Goal: Obtain resource: Download file/media

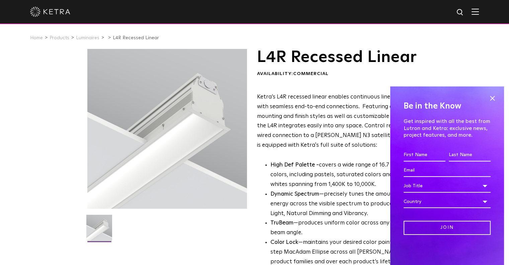
click at [15, 84] on div "L4R Recessed Linear Availability: Commercial Ketra’s L4R recessed linear enable…" at bounding box center [254, 217] width 509 height 336
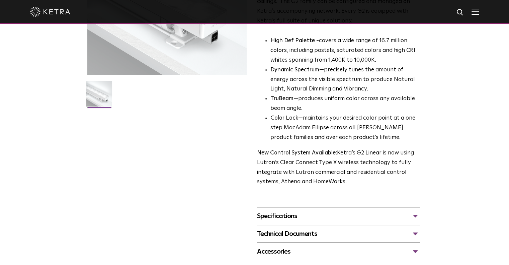
scroll to position [268, 0]
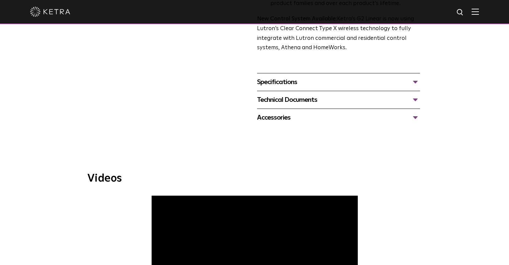
click at [409, 78] on div "Specifications" at bounding box center [338, 82] width 163 height 11
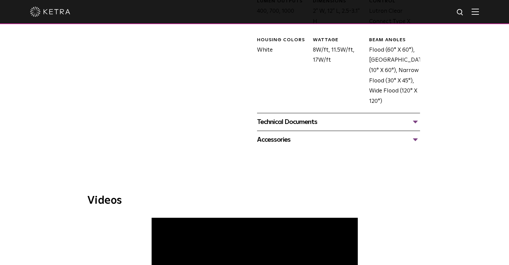
scroll to position [368, 0]
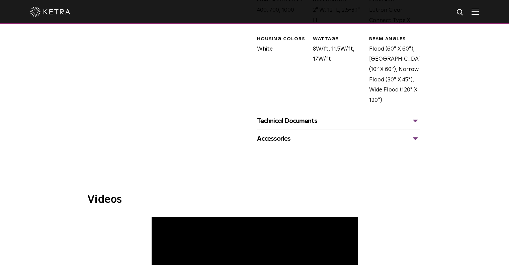
click at [354, 119] on div "Technical Documents" at bounding box center [338, 120] width 163 height 11
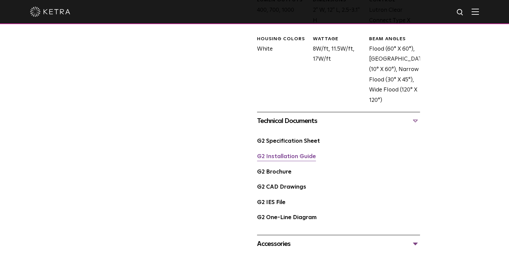
click at [299, 154] on link "G2 Installation Guide" at bounding box center [286, 157] width 59 height 6
click at [327, 248] on div "Accessories" at bounding box center [338, 243] width 163 height 11
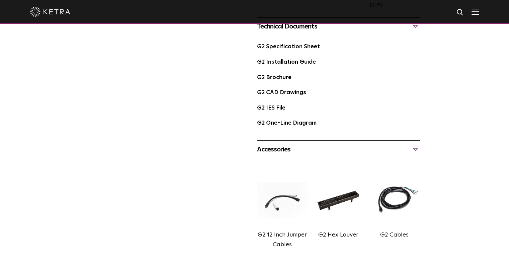
scroll to position [469, 0]
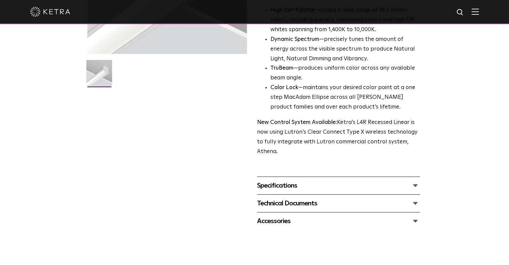
scroll to position [167, 0]
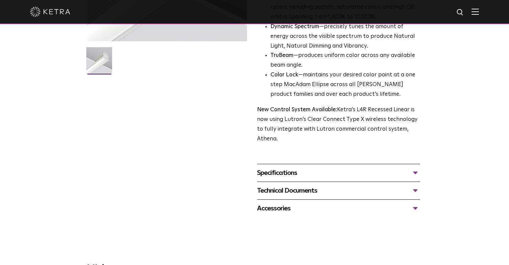
click at [395, 192] on div "Technical Documents" at bounding box center [338, 190] width 163 height 11
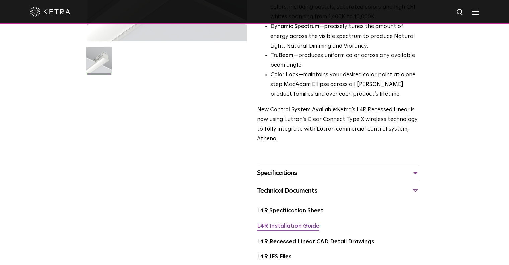
click at [304, 229] on link "L4R Installation Guide" at bounding box center [288, 226] width 62 height 6
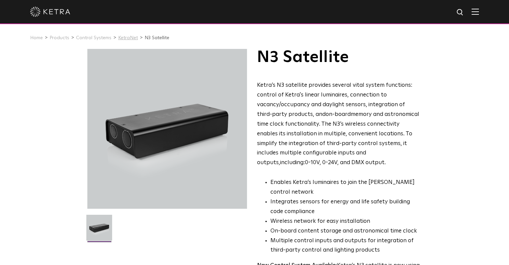
click at [118, 38] on link "KetraNet" at bounding box center [128, 37] width 20 height 5
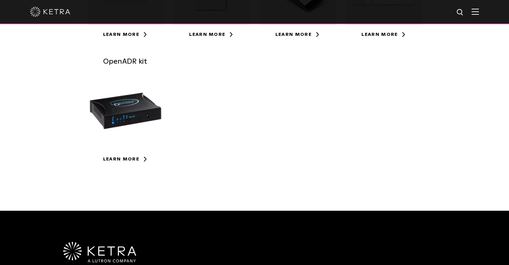
scroll to position [301, 0]
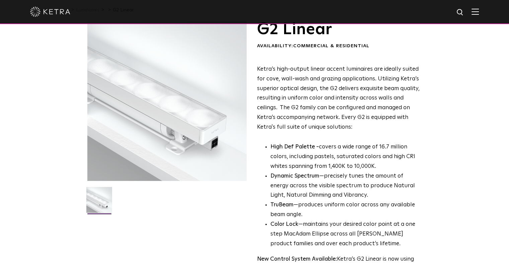
scroll to position [167, 0]
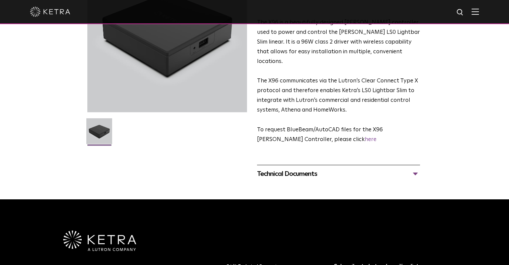
scroll to position [100, 0]
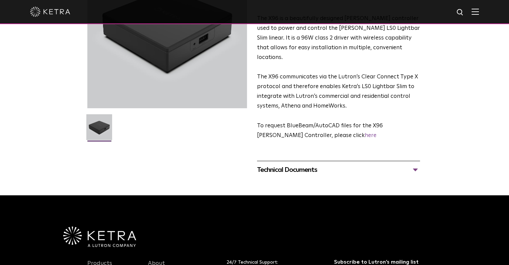
click at [301, 164] on div "Technical Documents" at bounding box center [338, 169] width 163 height 11
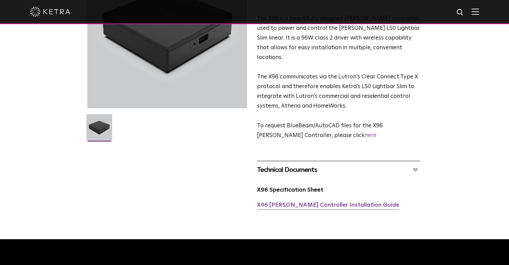
click at [309, 202] on link "X96 Ketra Controller Installation Guide" at bounding box center [328, 205] width 142 height 6
